Goal: Task Accomplishment & Management: Manage account settings

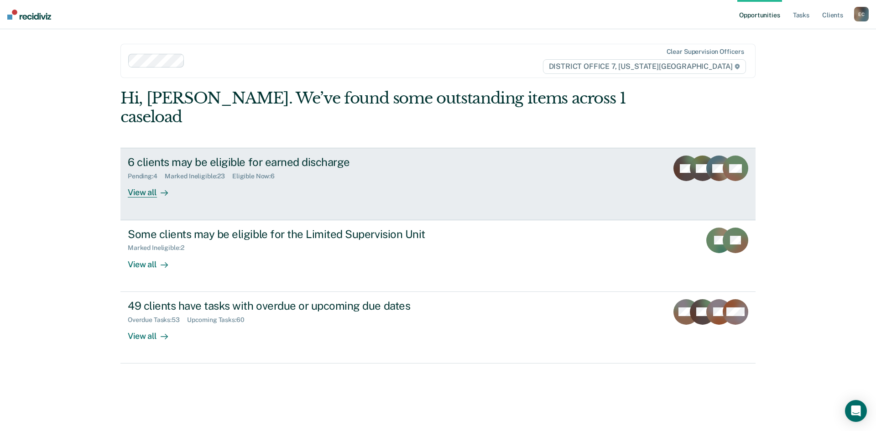
click at [218, 177] on div "6 clients may be eligible for earned discharge Pending : 4 Marked Ineligible : …" at bounding box center [299, 177] width 342 height 42
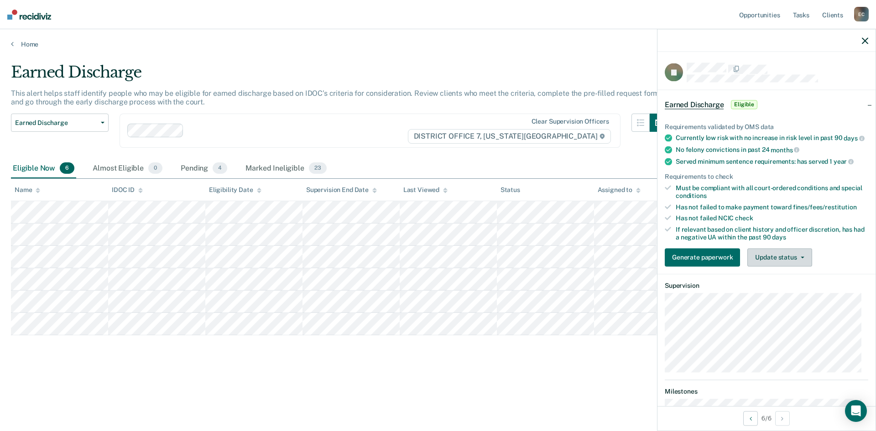
click at [798, 258] on span "button" at bounding box center [800, 257] width 7 height 2
click at [785, 301] on button "Mark Ineligible" at bounding box center [791, 293] width 88 height 15
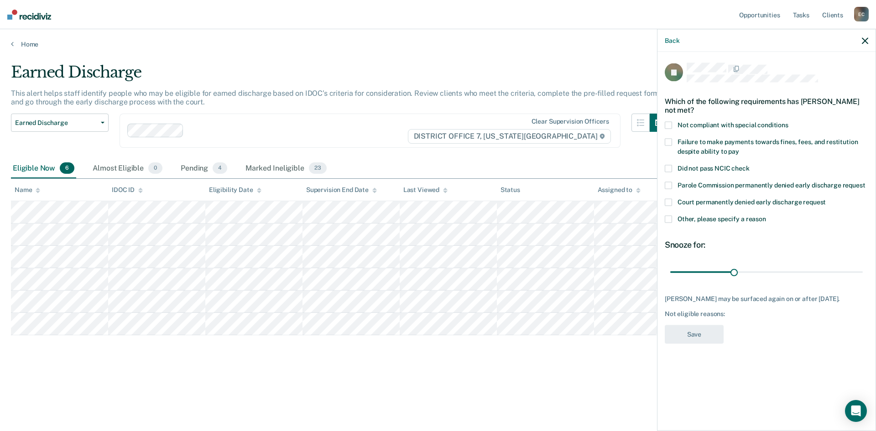
click at [689, 215] on span "Other, please specify a reason" at bounding box center [721, 218] width 88 height 7
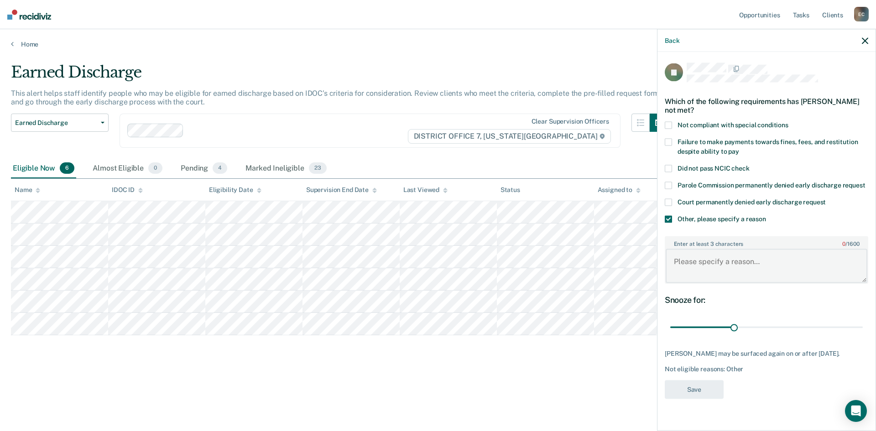
click at [702, 252] on textarea "Enter at least 3 characters 0 / 1600" at bounding box center [766, 266] width 202 height 34
type textarea "Not completed with treament."
drag, startPoint x: 735, startPoint y: 321, endPoint x: 875, endPoint y: 312, distance: 140.8
type input "90"
click at [863, 319] on input "range" at bounding box center [766, 327] width 192 height 16
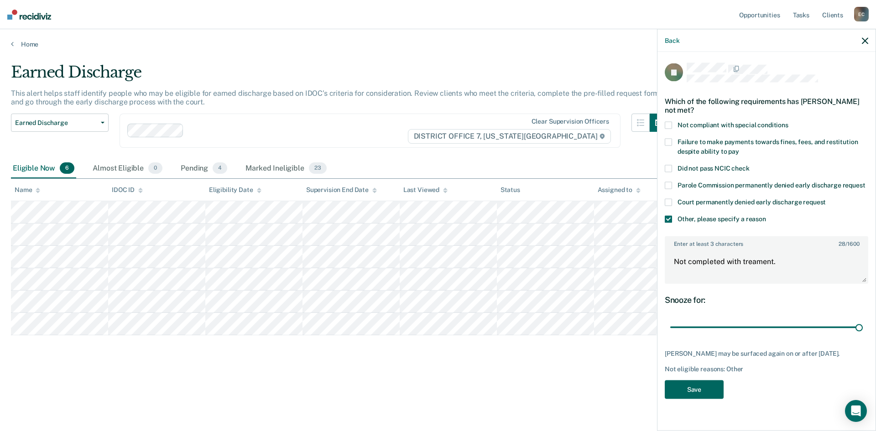
click at [687, 380] on button "Save" at bounding box center [694, 389] width 59 height 19
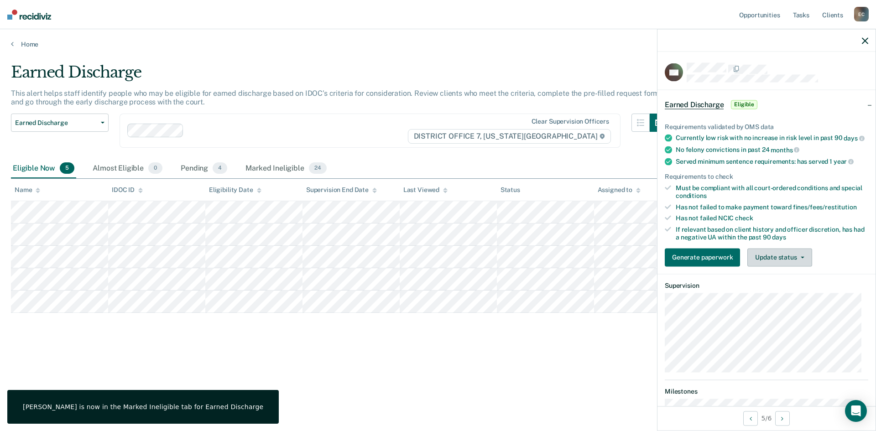
click at [792, 266] on button "Update status" at bounding box center [779, 257] width 64 height 18
click at [788, 296] on button "Mark Ineligible" at bounding box center [791, 293] width 88 height 15
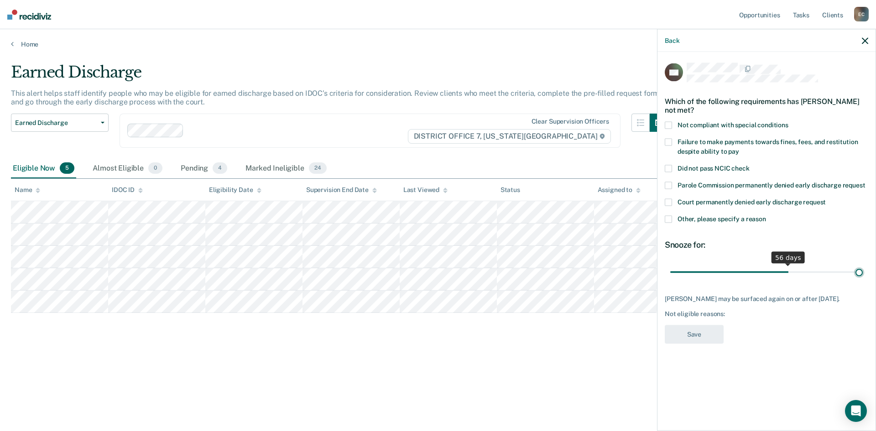
drag, startPoint x: 736, startPoint y: 271, endPoint x: 875, endPoint y: 272, distance: 139.1
type input "90"
click at [863, 272] on input "range" at bounding box center [766, 272] width 192 height 16
click at [686, 217] on span "Other, please specify a reason" at bounding box center [721, 218] width 88 height 7
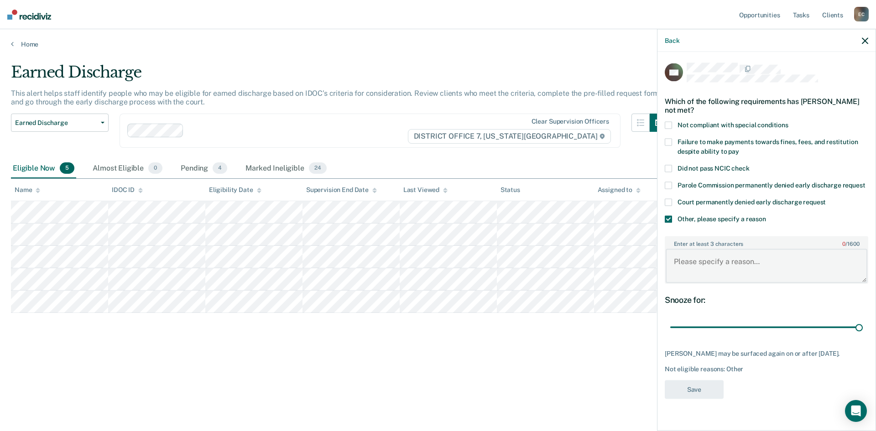
click at [702, 270] on textarea "Enter at least 3 characters 0 / 1600" at bounding box center [766, 266] width 202 height 34
type textarea "Not completed with treatment."
click at [691, 390] on button "Save" at bounding box center [694, 389] width 59 height 19
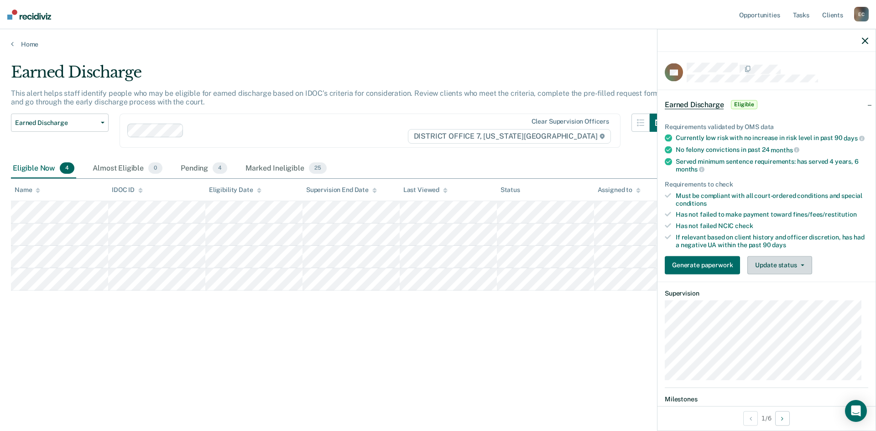
click at [759, 272] on button "Update status" at bounding box center [779, 265] width 64 height 18
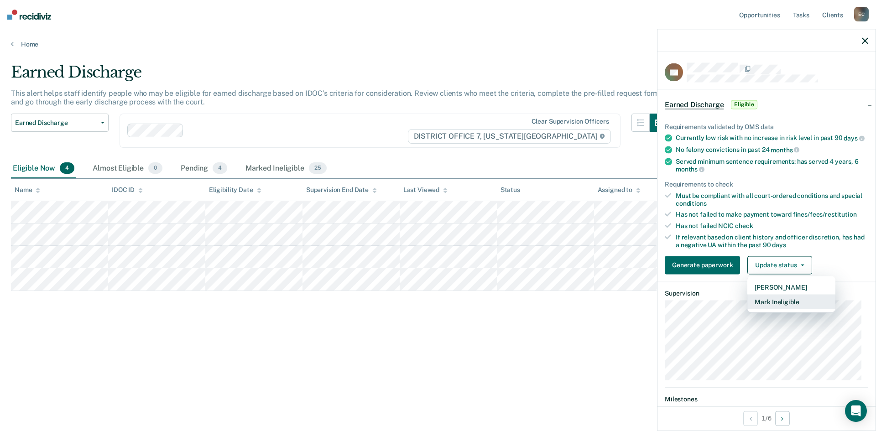
click at [767, 309] on button "Mark Ineligible" at bounding box center [791, 301] width 88 height 15
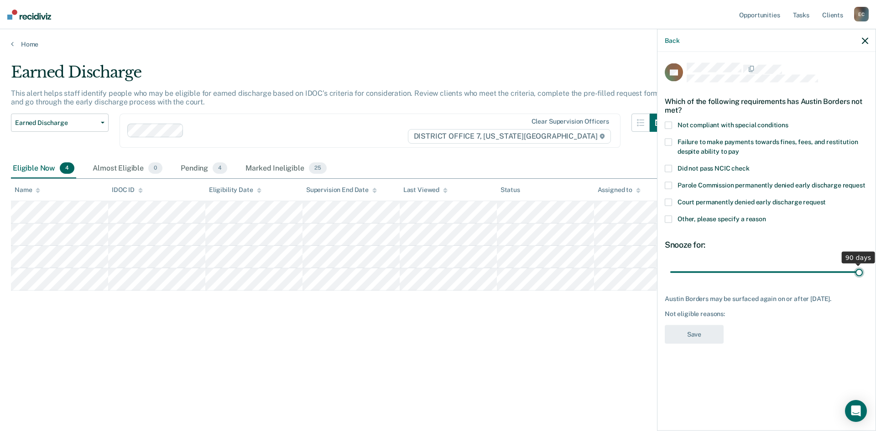
drag, startPoint x: 733, startPoint y: 271, endPoint x: 869, endPoint y: 285, distance: 136.6
type input "90"
click at [863, 280] on input "range" at bounding box center [766, 272] width 192 height 16
click at [670, 218] on span at bounding box center [668, 219] width 7 height 7
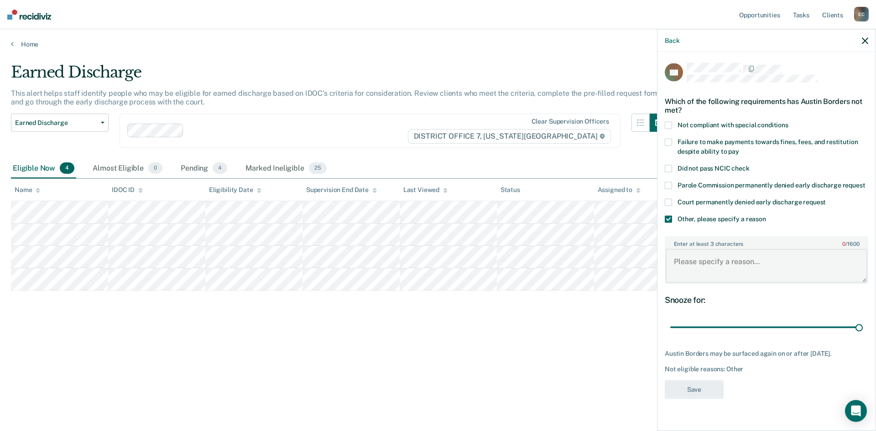
click at [698, 254] on textarea "Enter at least 3 characters 0 / 1600" at bounding box center [766, 266] width 202 height 34
click at [864, 39] on icon "button" at bounding box center [865, 40] width 6 height 6
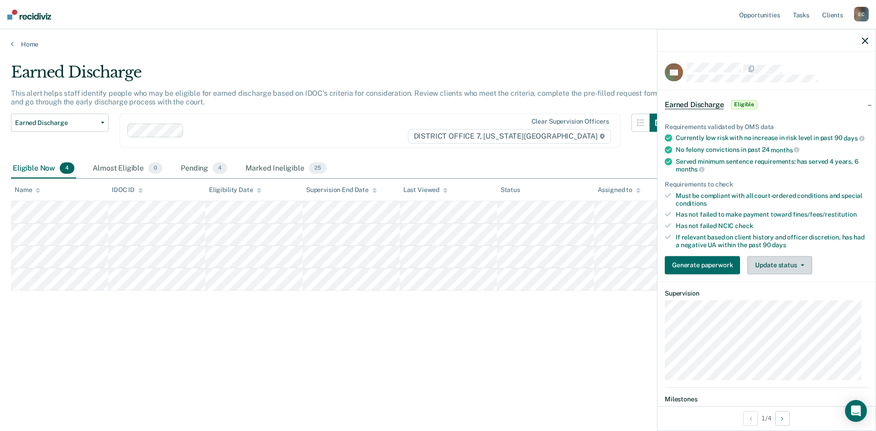
click at [786, 266] on button "Update status" at bounding box center [779, 265] width 64 height 18
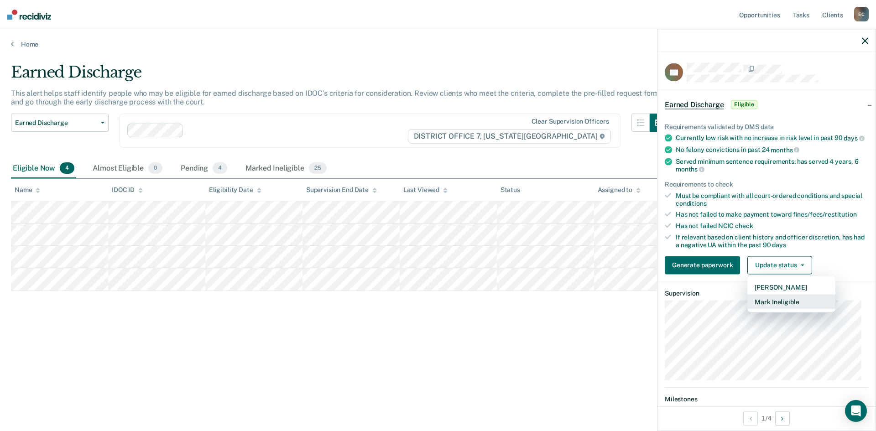
click at [785, 307] on button "Mark Ineligible" at bounding box center [791, 301] width 88 height 15
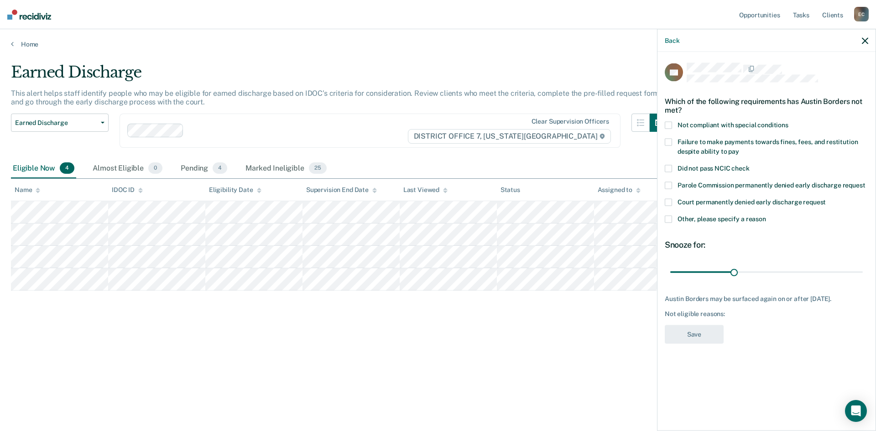
click at [862, 43] on icon "button" at bounding box center [865, 40] width 6 height 6
